Goal: Find specific page/section: Find specific page/section

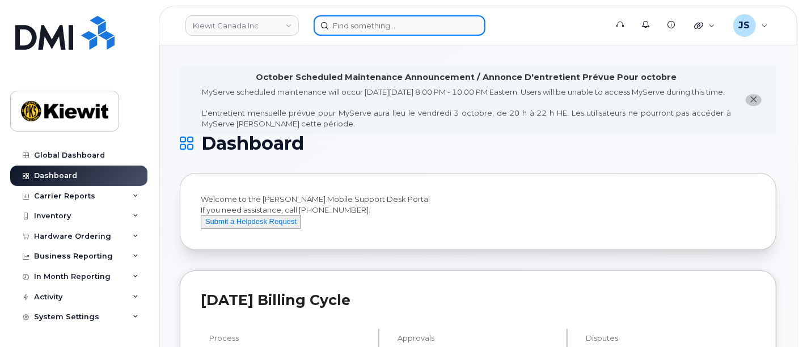
click at [364, 22] on input at bounding box center [400, 25] width 172 height 20
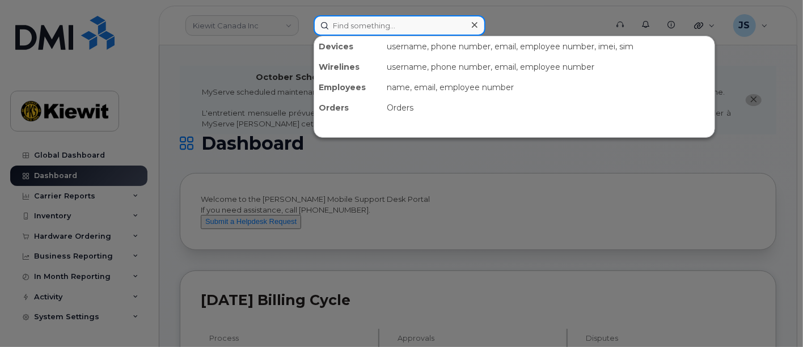
paste input "519921"
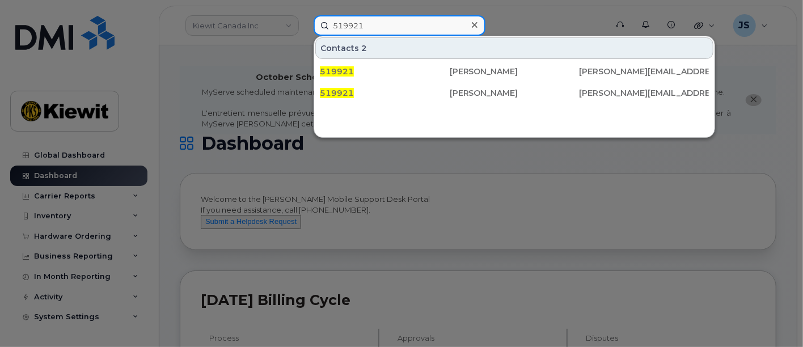
drag, startPoint x: 382, startPoint y: 18, endPoint x: 191, endPoint y: 4, distance: 191.7
click at [305, 15] on div "519921 Contacts 2 519921 Samantha Duermyer SAMANTHA.DUERMYER@KIEWIT.COM 519921 …" at bounding box center [457, 25] width 304 height 20
paste input "Samantha Duermyer"
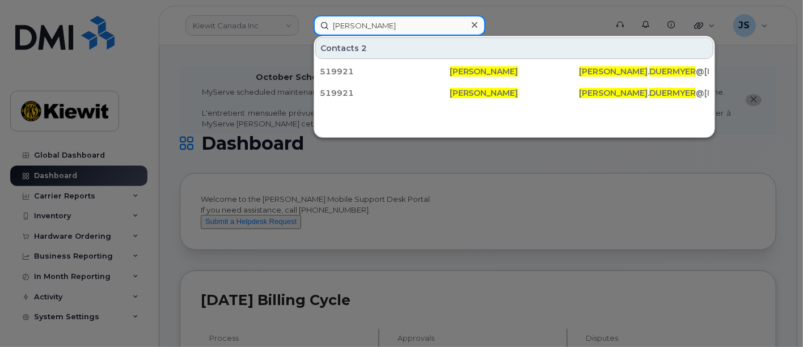
type input "Samantha Duermyer"
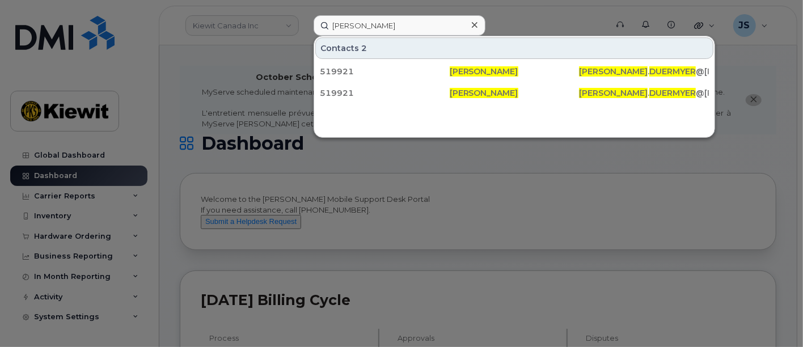
drag, startPoint x: 477, startPoint y: 24, endPoint x: 464, endPoint y: 24, distance: 12.5
click at [476, 25] on icon at bounding box center [475, 24] width 6 height 9
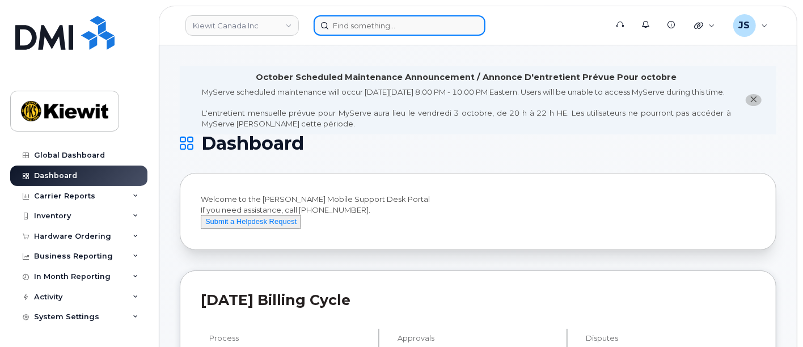
click at [428, 25] on input at bounding box center [400, 25] width 172 height 20
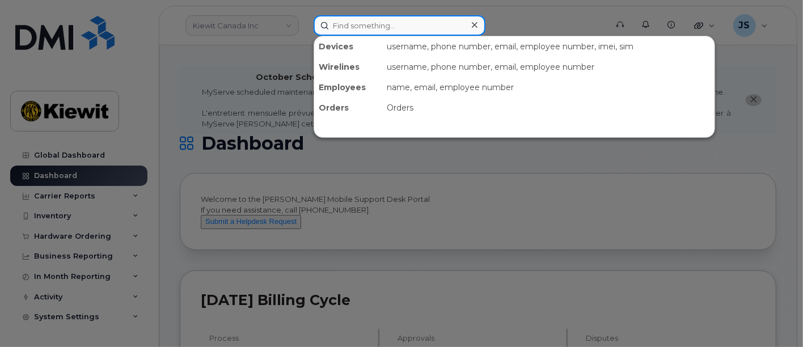
paste input "337447"
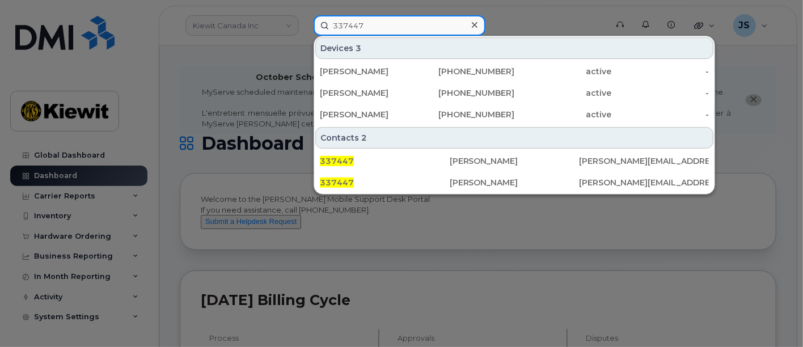
drag, startPoint x: 377, startPoint y: 21, endPoint x: 314, endPoint y: 18, distance: 63.6
click at [314, 18] on input "337447" at bounding box center [400, 25] width 172 height 20
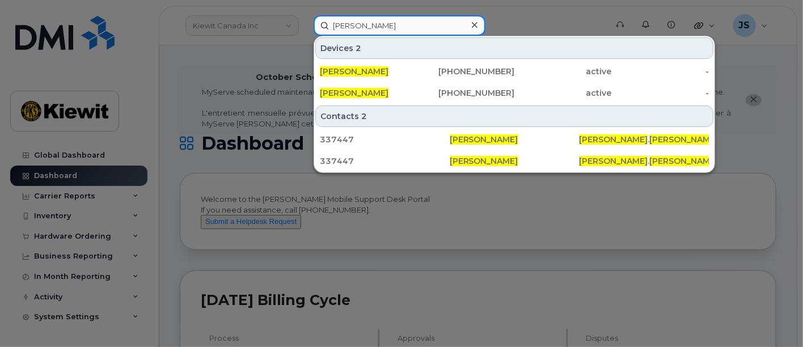
drag, startPoint x: 382, startPoint y: 22, endPoint x: 315, endPoint y: 20, distance: 67.0
click at [315, 20] on input "kelly burke" at bounding box center [400, 25] width 172 height 20
paste input "557281"
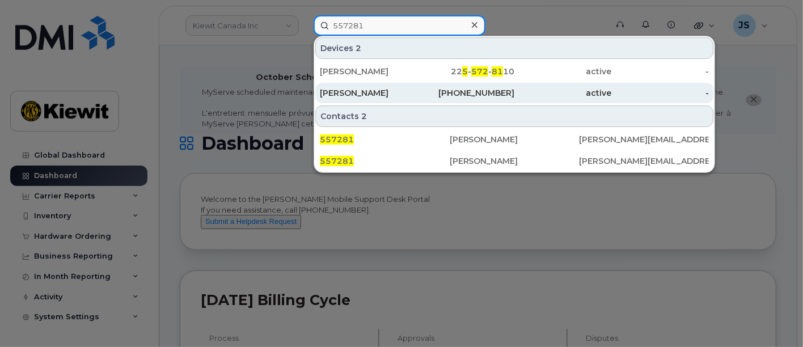
type input "557281"
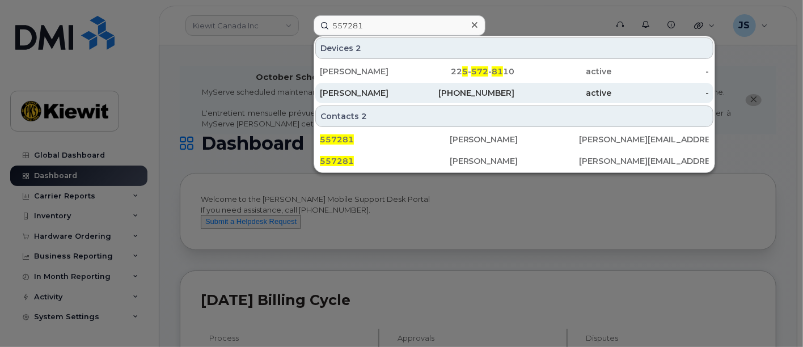
click at [424, 91] on div "480-798-6716" at bounding box center [467, 92] width 98 height 11
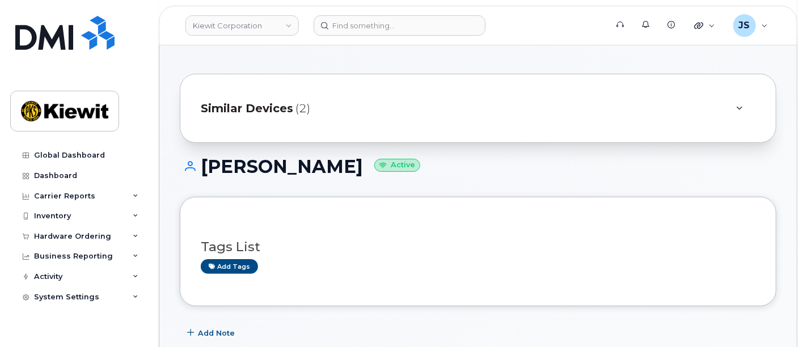
scroll to position [189, 0]
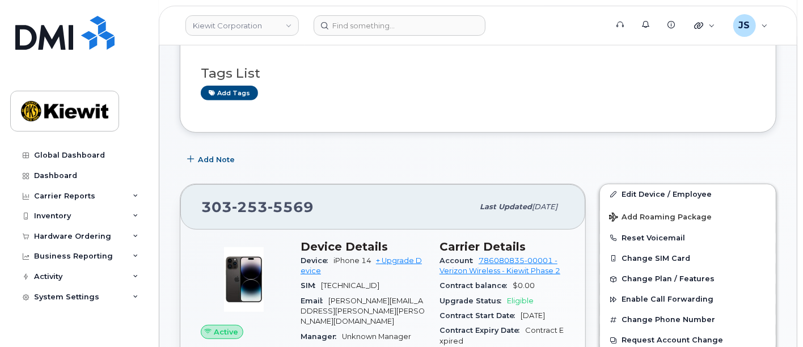
scroll to position [315, 0]
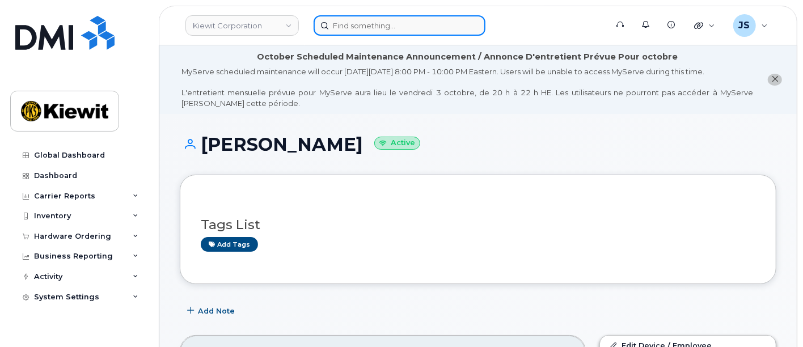
click at [374, 22] on input at bounding box center [400, 25] width 172 height 20
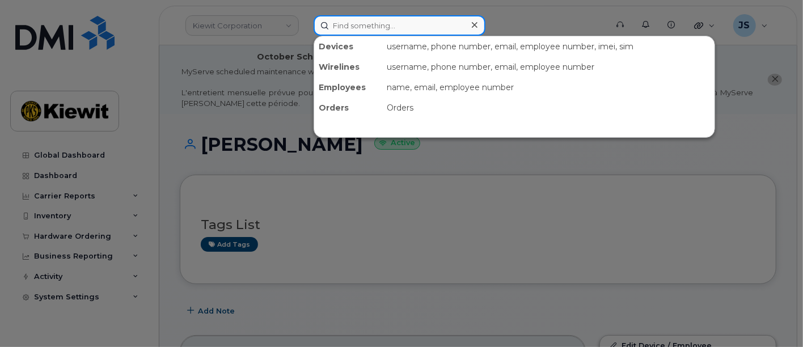
paste input "Johnny Shafer"
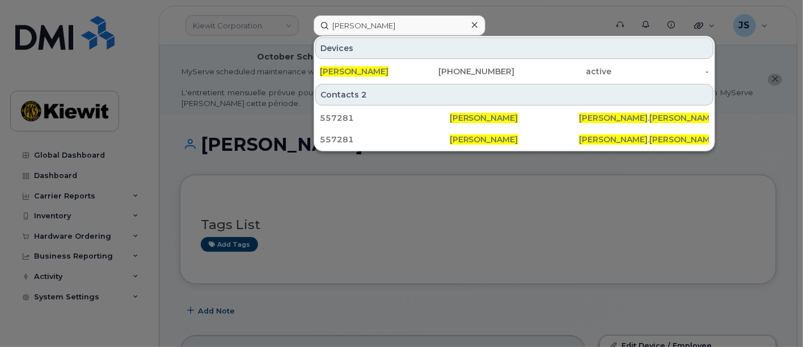
click at [512, 12] on div at bounding box center [401, 173] width 803 height 347
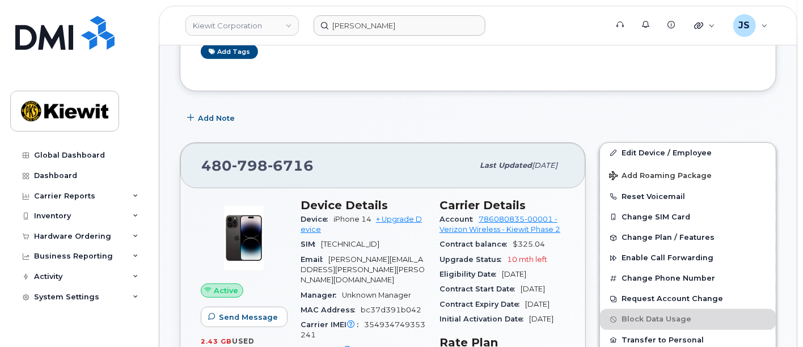
scroll to position [189, 0]
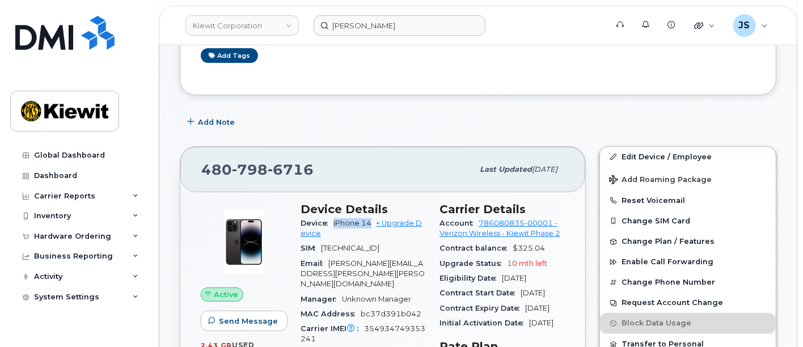
drag, startPoint x: 370, startPoint y: 221, endPoint x: 332, endPoint y: 222, distance: 38.6
click at [332, 222] on div "Device iPhone 14 + Upgrade Device" at bounding box center [363, 229] width 125 height 26
copy span "iPhone 14"
drag, startPoint x: 321, startPoint y: 166, endPoint x: 193, endPoint y: 167, distance: 127.7
click at [193, 167] on div "480 798 6716 Last updated Sep 06, 2025" at bounding box center [382, 169] width 405 height 45
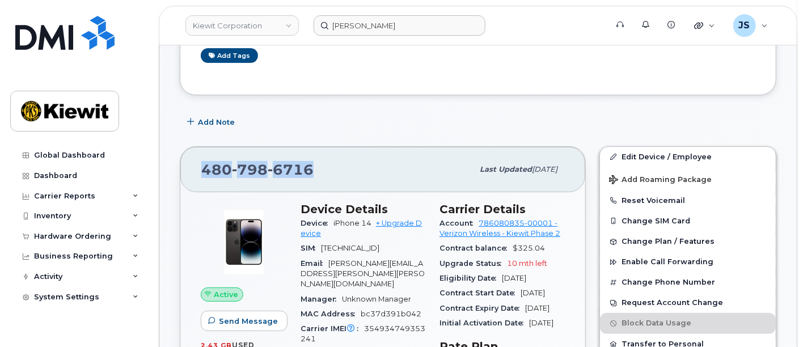
copy span "480 798 6716"
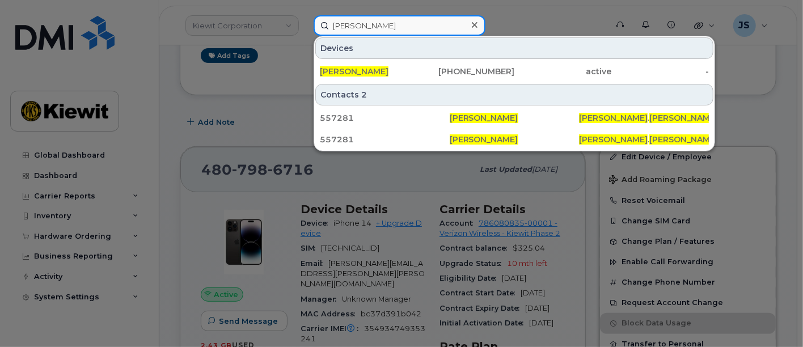
click at [337, 19] on input "Johnny Shafer" at bounding box center [400, 25] width 172 height 20
drag, startPoint x: 411, startPoint y: 27, endPoint x: 308, endPoint y: 24, distance: 103.3
click at [308, 24] on div "Johnny Shafer Devices JOHNNY SHAFER 480-798-6716 active - Contacts 2 557281 Joh…" at bounding box center [457, 25] width 304 height 20
paste input "(587)438-8985"
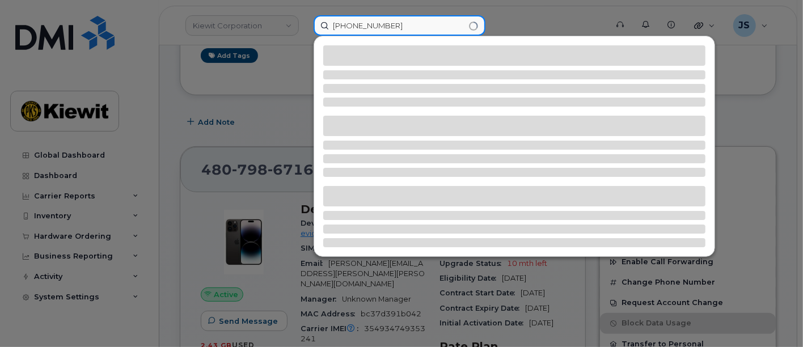
click at [355, 25] on input "(587)438-8985" at bounding box center [400, 25] width 172 height 20
click at [335, 23] on input "(587-438-8985" at bounding box center [400, 25] width 172 height 20
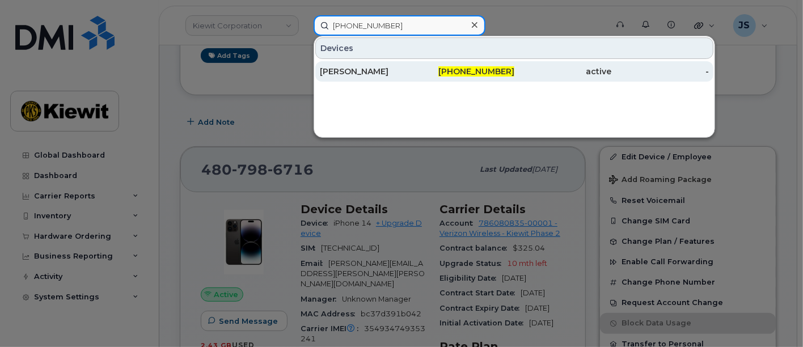
type input "[PHONE_NUMBER]"
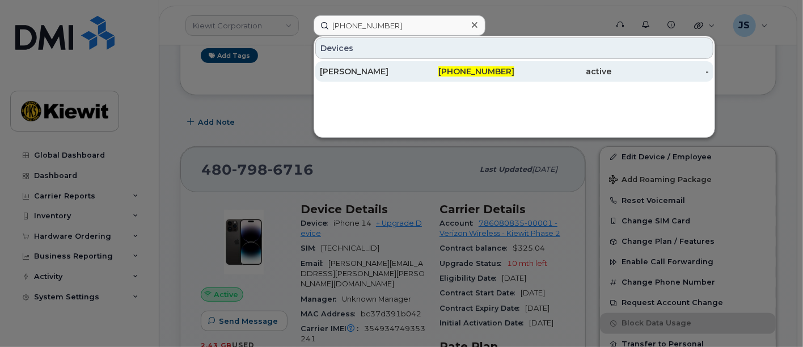
click at [393, 72] on div "[PERSON_NAME]" at bounding box center [369, 71] width 98 height 11
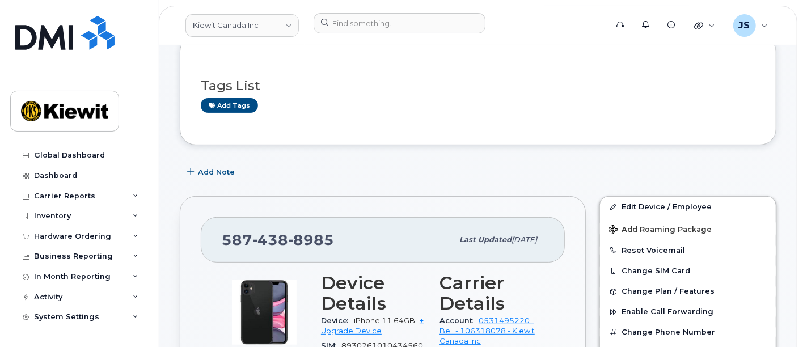
scroll to position [63, 0]
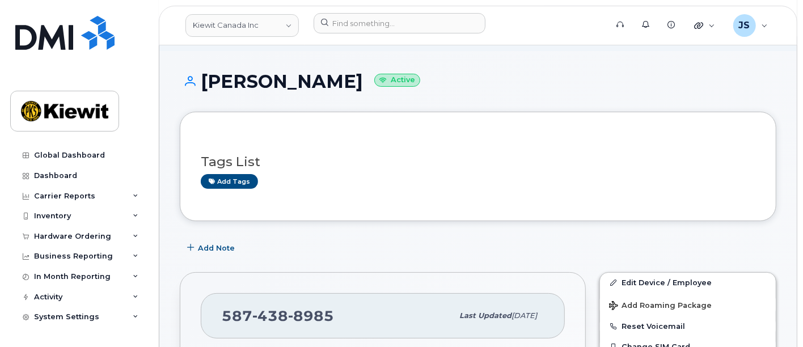
drag, startPoint x: 350, startPoint y: 83, endPoint x: 201, endPoint y: 83, distance: 148.6
click at [201, 83] on h1 "[PERSON_NAME] Active" at bounding box center [478, 81] width 597 height 20
copy h1 "[PERSON_NAME]"
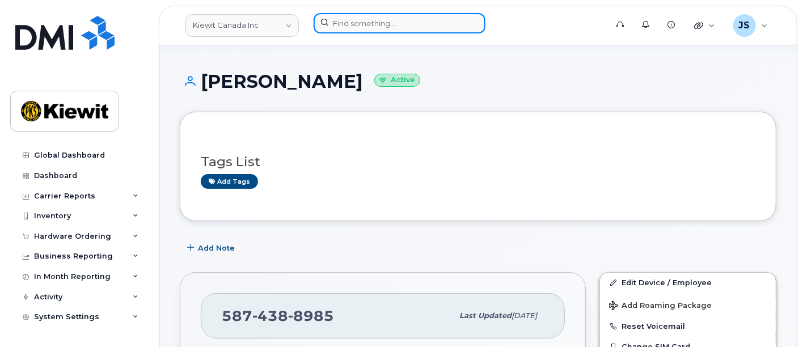
click at [402, 17] on input at bounding box center [400, 23] width 172 height 20
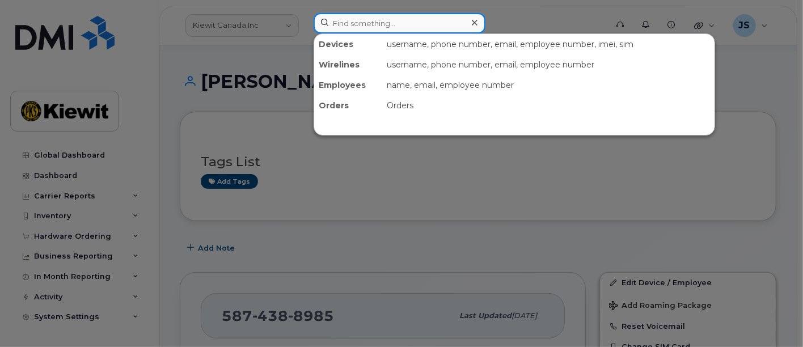
paste input "[PERSON_NAME]"
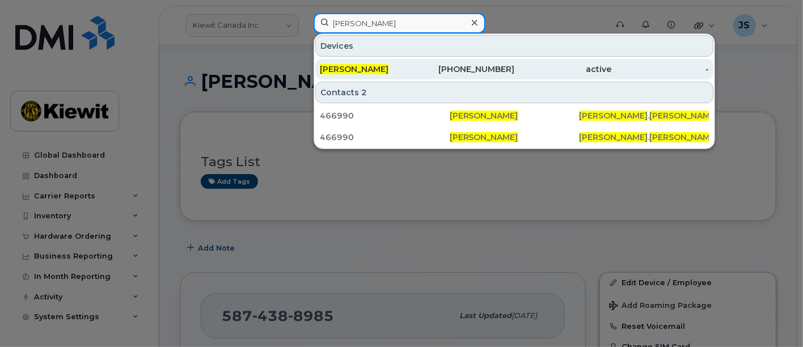
type input "[PERSON_NAME]"
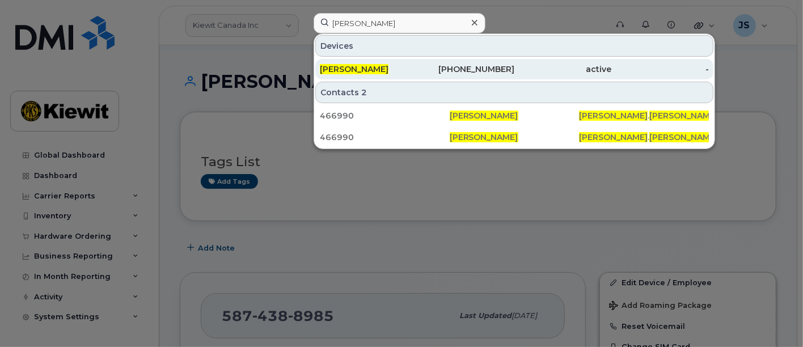
click at [448, 74] on div "587-438-8985" at bounding box center [467, 69] width 98 height 20
